Goal: Information Seeking & Learning: Learn about a topic

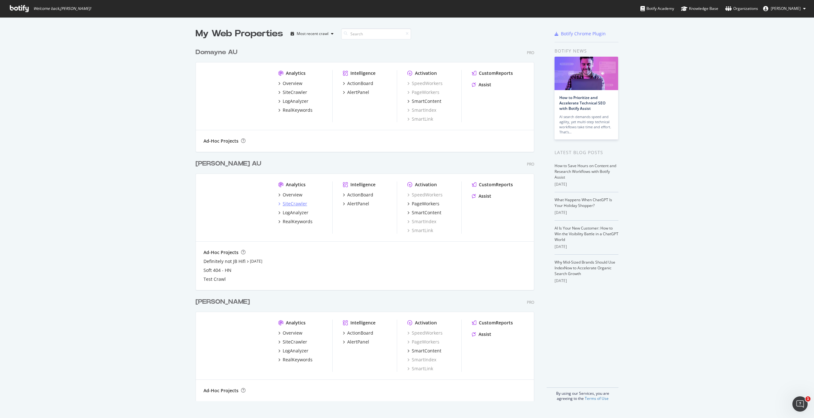
click at [289, 204] on div "SiteCrawler" at bounding box center [295, 203] width 24 height 6
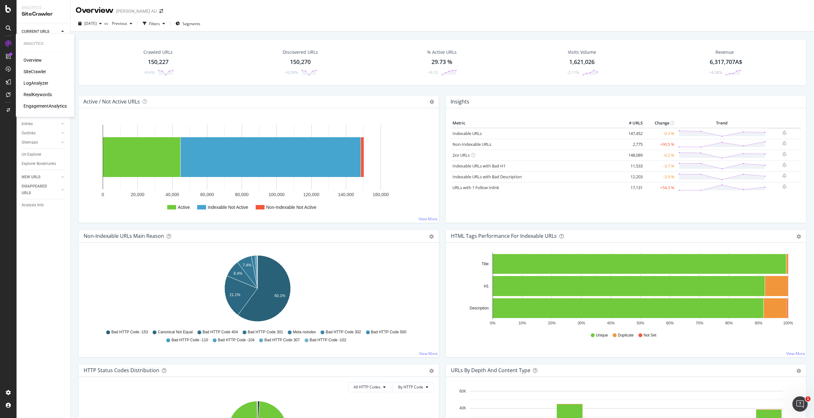
click at [43, 82] on div "LogAnalyzer" at bounding box center [36, 83] width 25 height 6
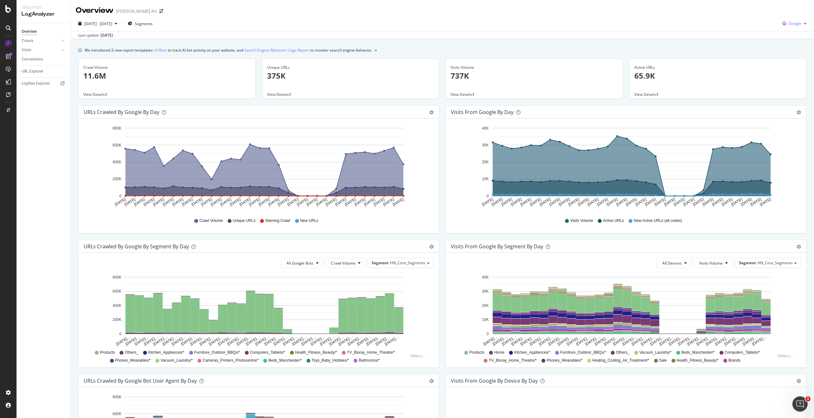
click at [781, 21] on icon "button" at bounding box center [784, 23] width 9 height 9
click at [790, 57] on span "OpenAI" at bounding box center [795, 60] width 24 height 6
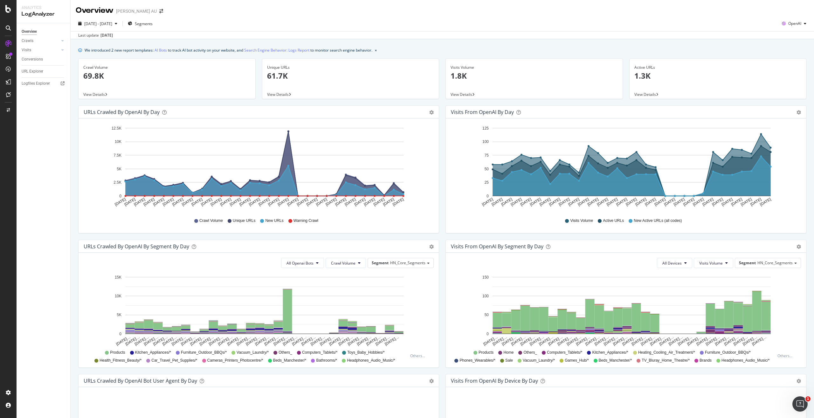
scroll to position [112, 0]
